Goal: Transaction & Acquisition: Purchase product/service

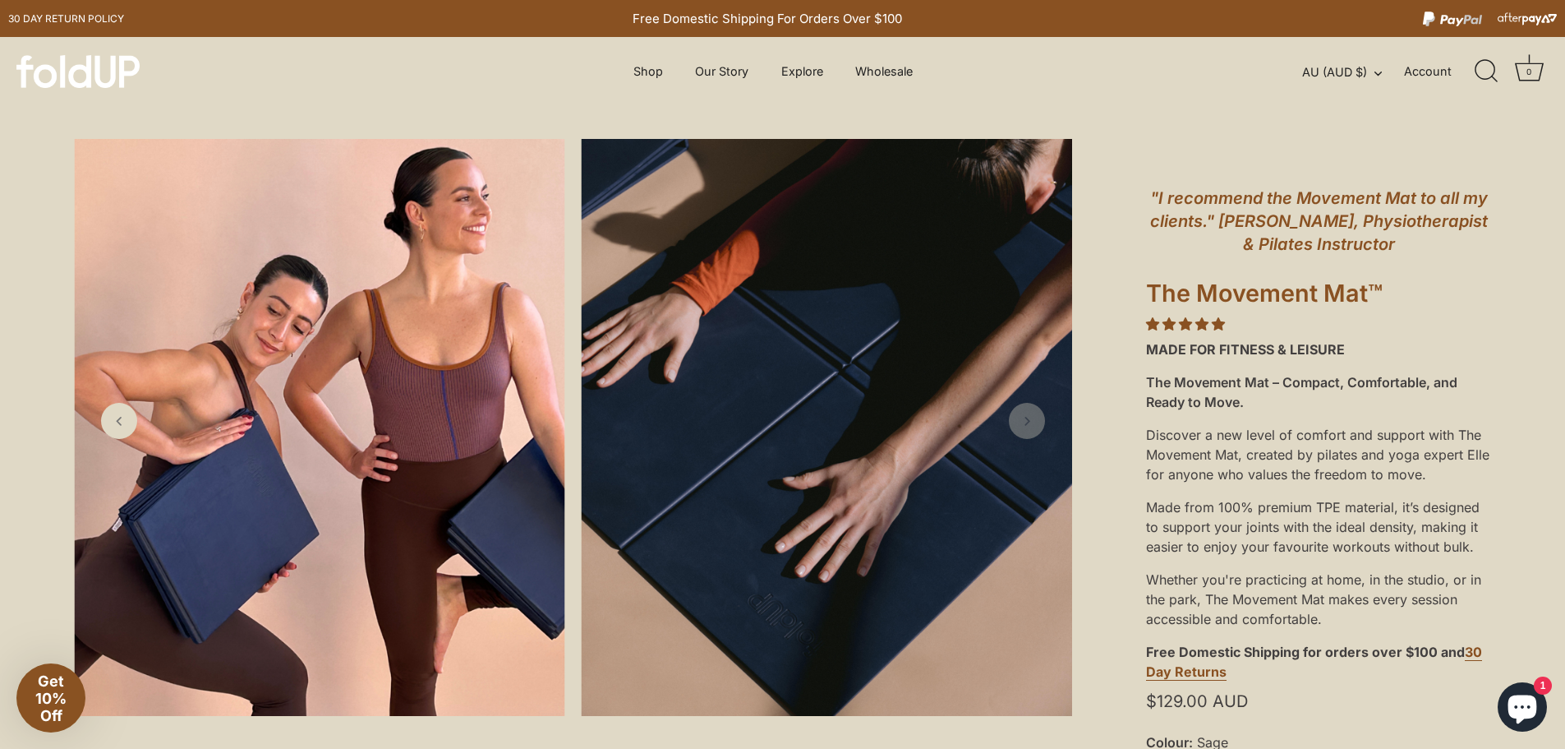
click at [1030, 413] on icon "Next slide" at bounding box center [1027, 421] width 16 height 16
click at [115, 431] on link "Previous slide" at bounding box center [119, 421] width 39 height 39
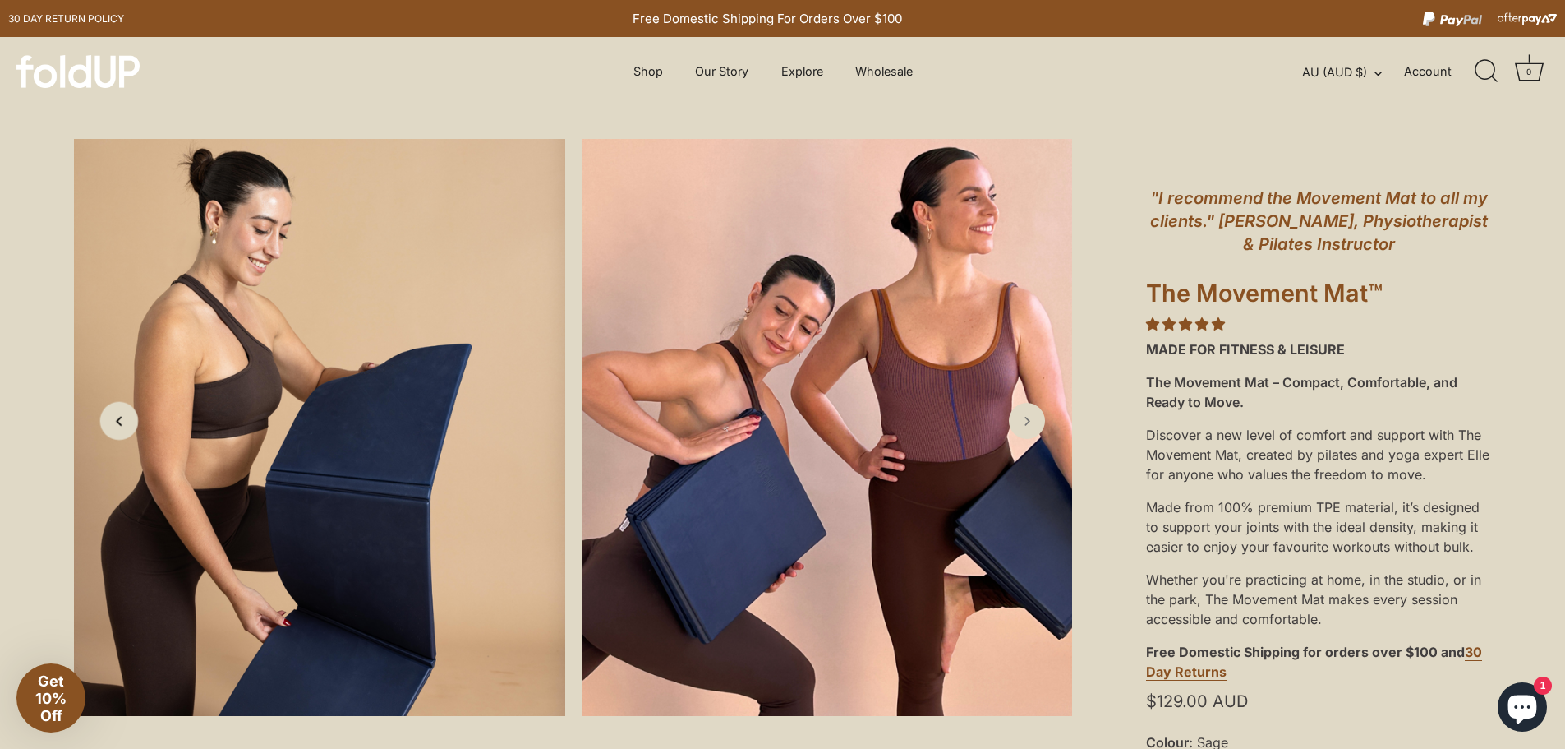
click at [115, 431] on link "Previous slide" at bounding box center [119, 421] width 39 height 39
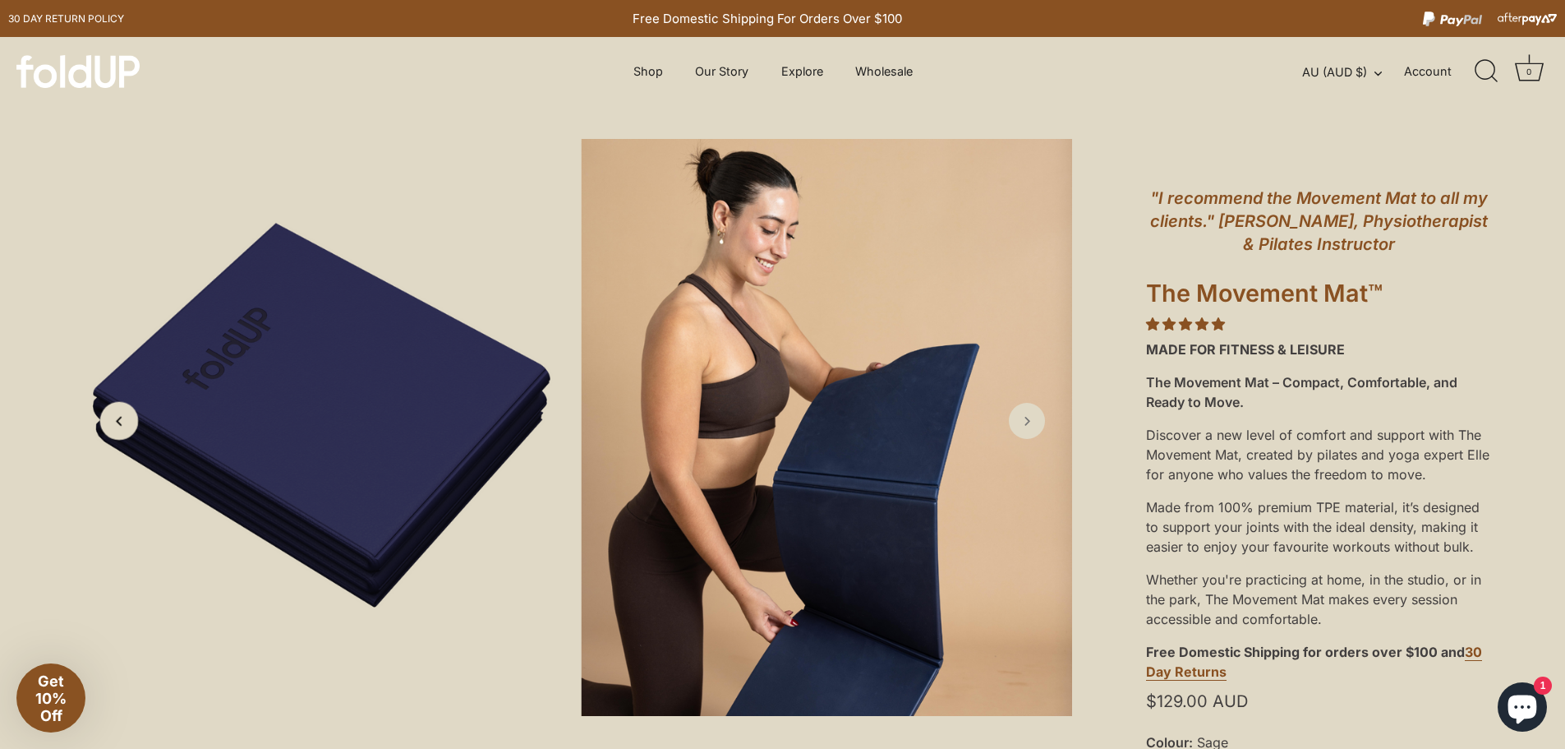
click at [115, 431] on link "Previous slide" at bounding box center [119, 421] width 39 height 39
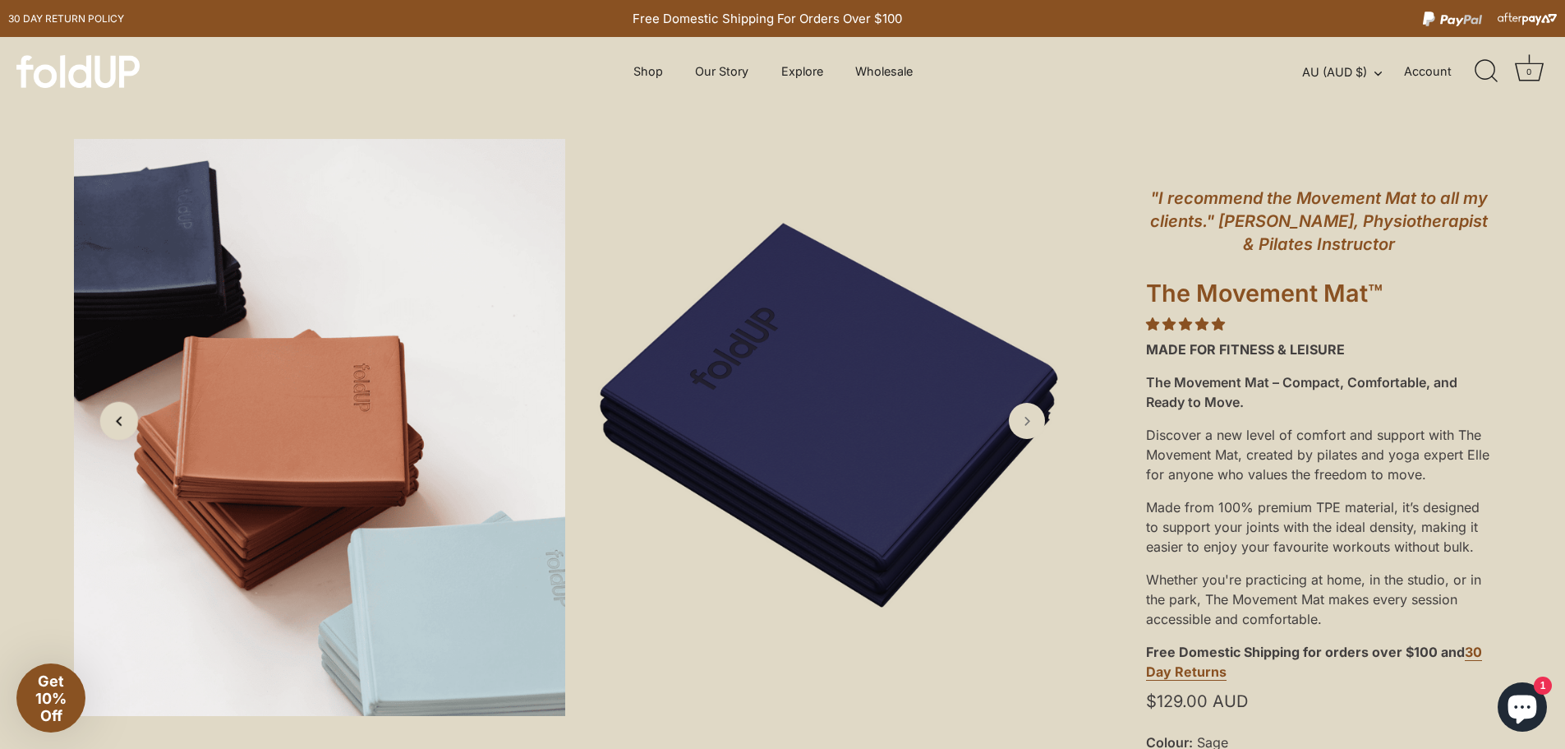
click at [115, 431] on link "Previous slide" at bounding box center [119, 421] width 39 height 39
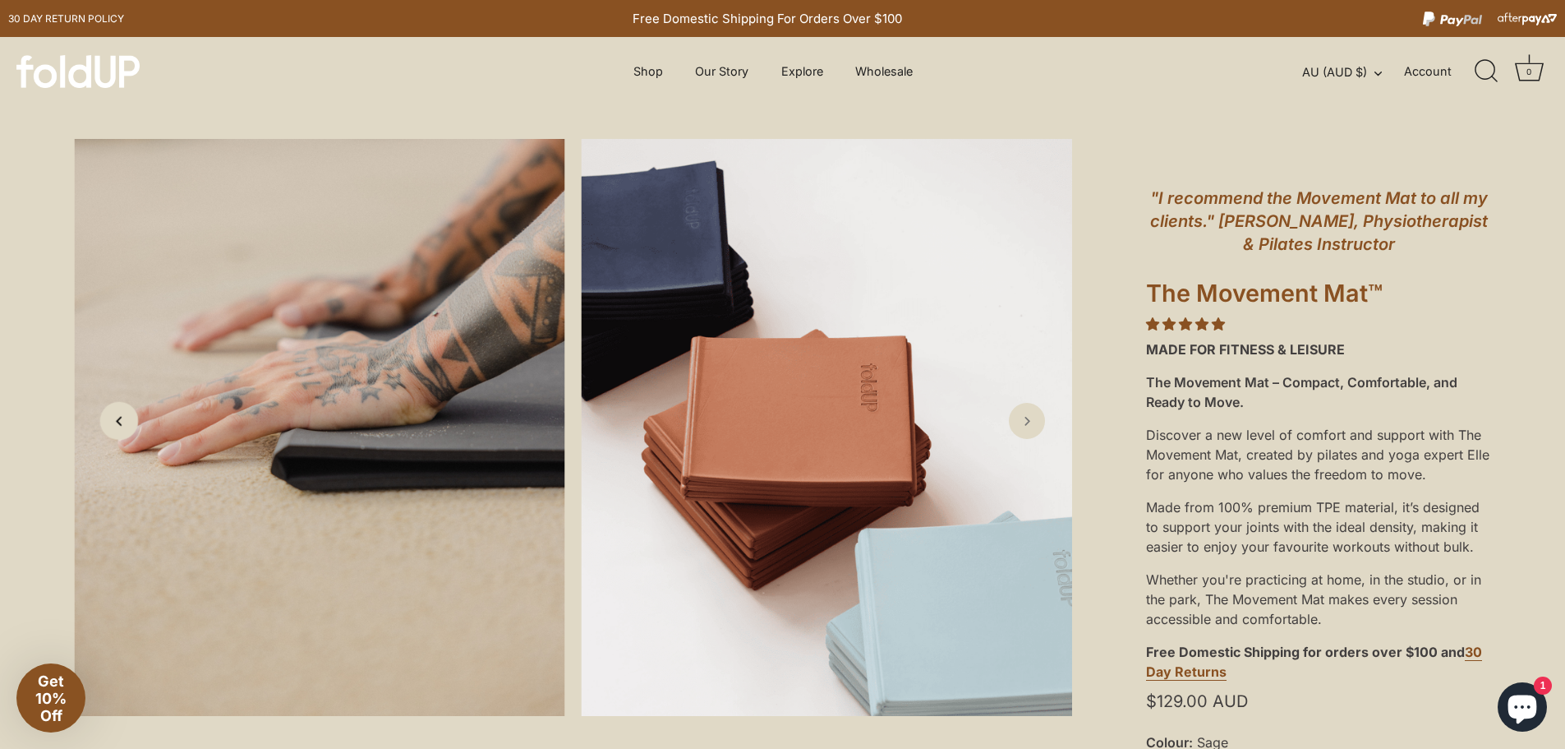
click at [115, 431] on link "Previous slide" at bounding box center [119, 421] width 39 height 39
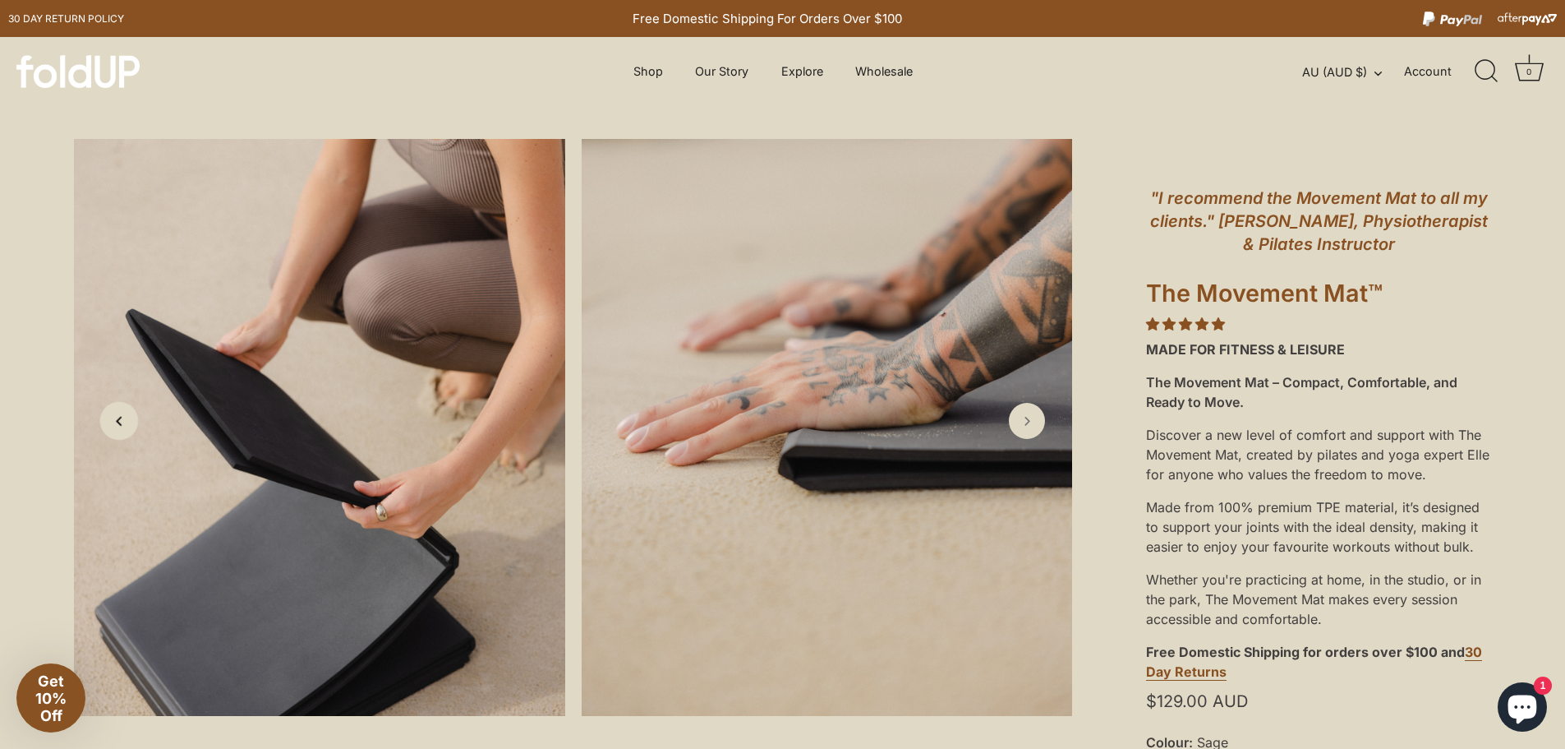
click at [115, 431] on link "Previous slide" at bounding box center [119, 421] width 39 height 39
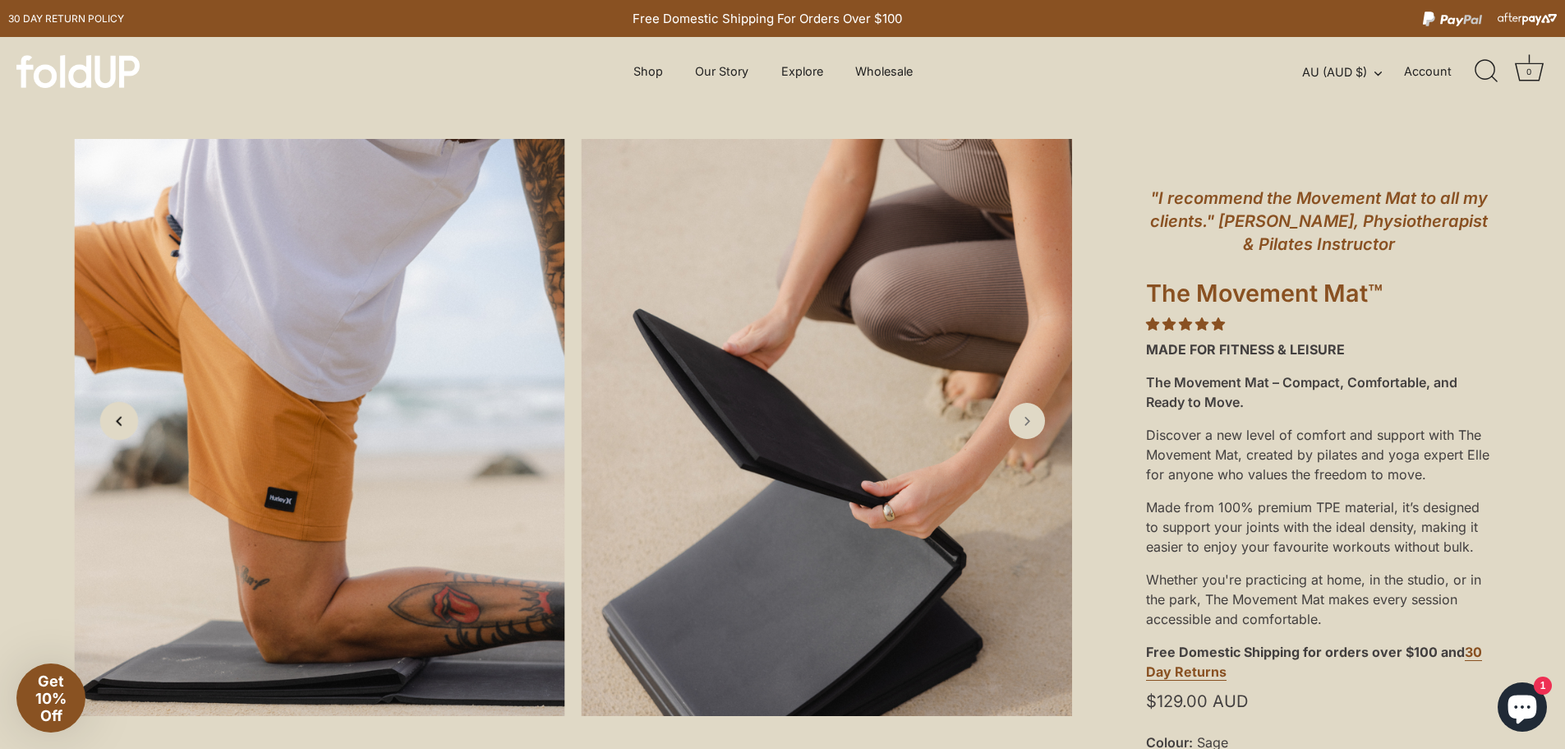
click at [115, 431] on link "Previous slide" at bounding box center [119, 421] width 39 height 39
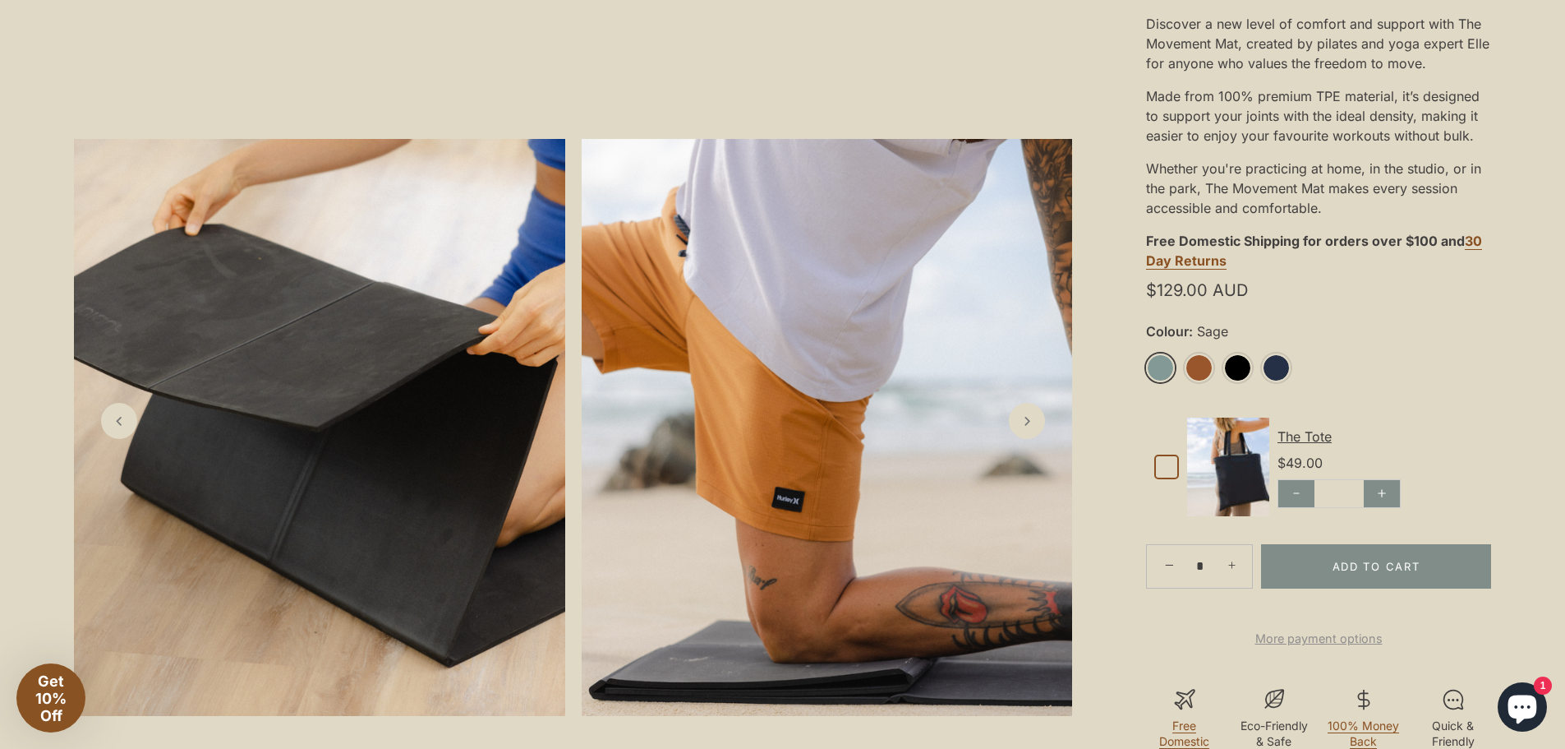
scroll to position [657, 0]
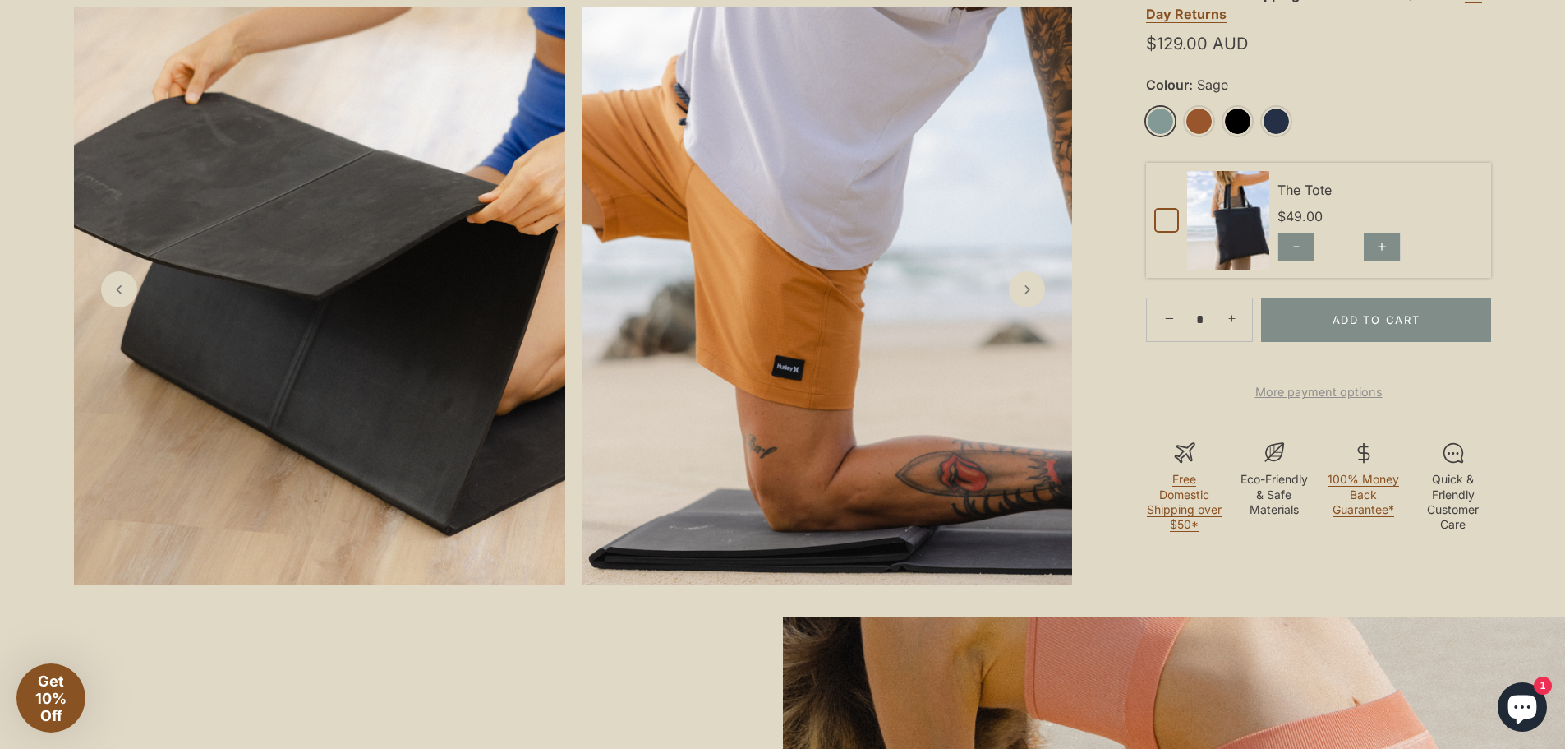
click at [1169, 219] on icon at bounding box center [1167, 220] width 12 height 10
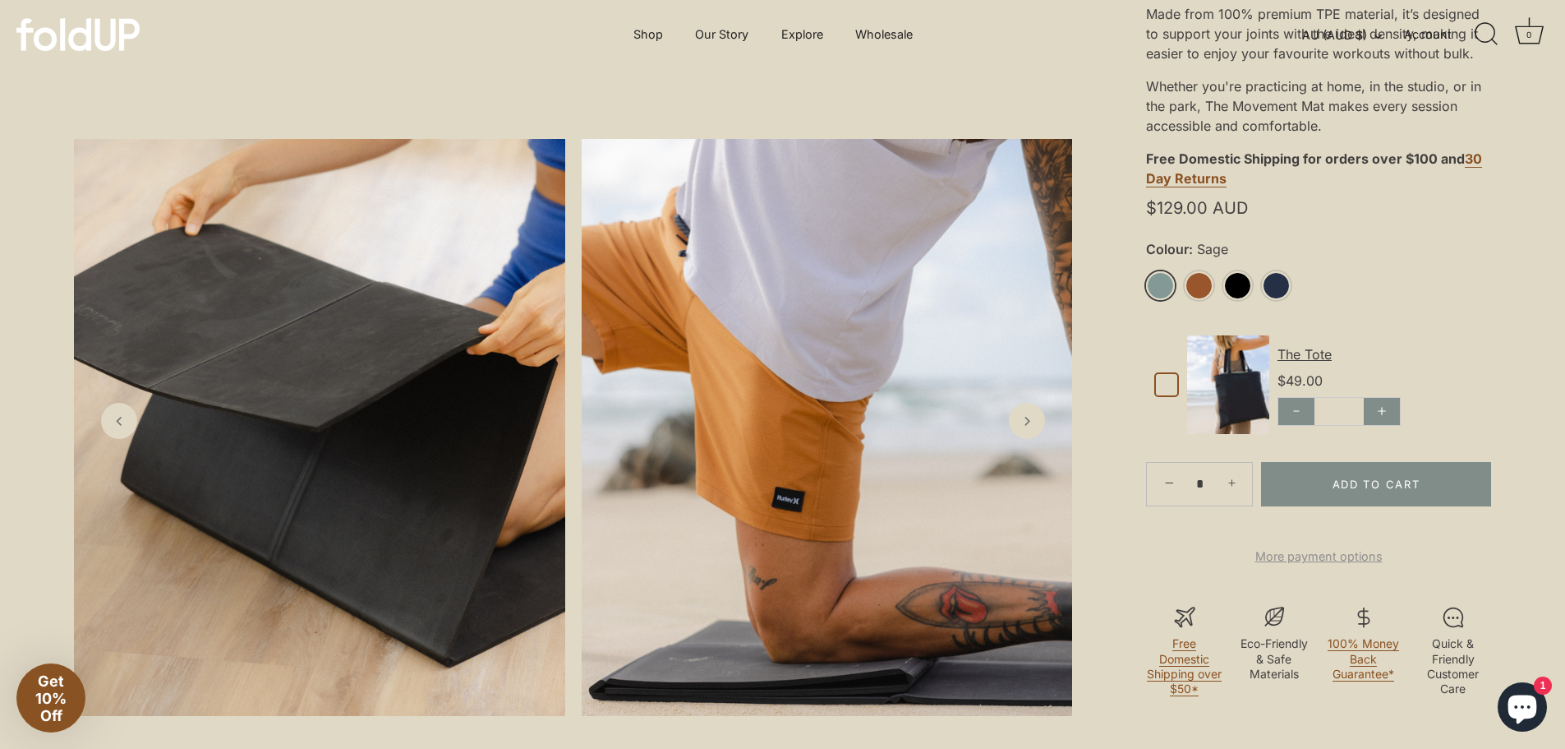
scroll to position [0, 0]
